Goal: Navigation & Orientation: Find specific page/section

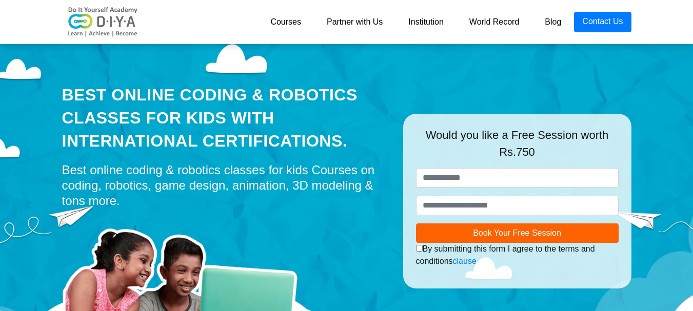
click at [424, 15] on link "Institution" at bounding box center [426, 22] width 61 height 21
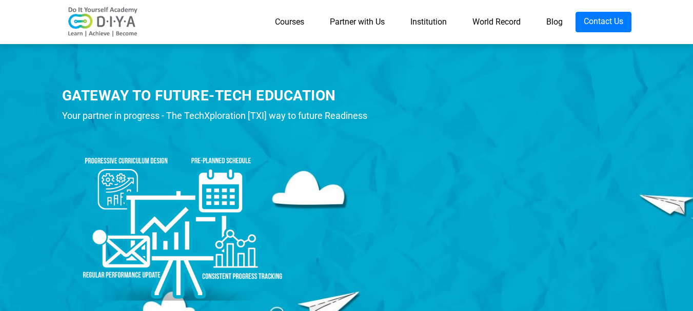
click at [491, 19] on link "World Record" at bounding box center [497, 22] width 74 height 21
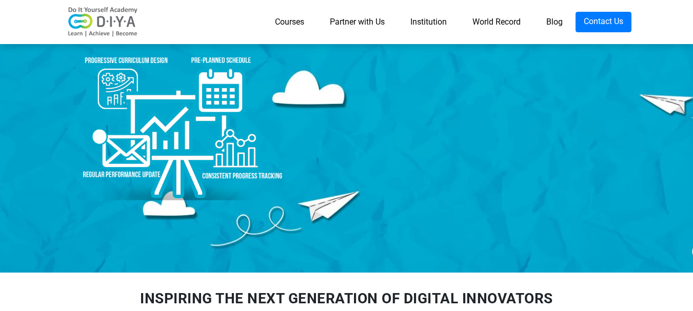
scroll to position [205, 0]
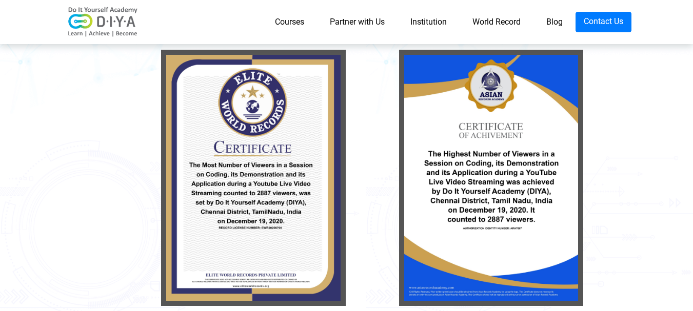
scroll to position [205, 0]
